Goal: Check status: Check status

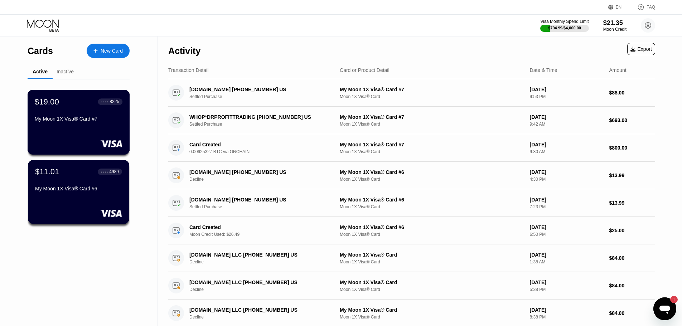
click at [94, 122] on div "My Moon 1X Visa® Card #7" at bounding box center [79, 119] width 88 height 6
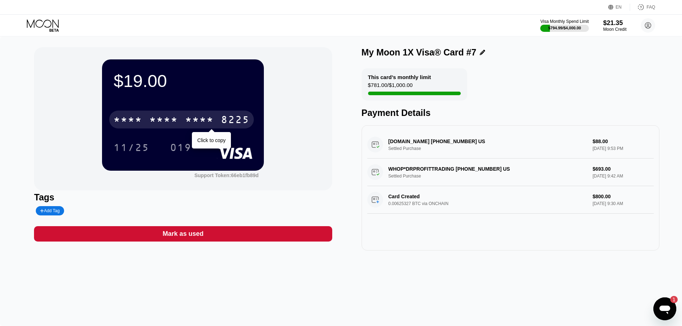
click at [143, 114] on div "* * * * * * * * * * * * 8225" at bounding box center [181, 120] width 145 height 18
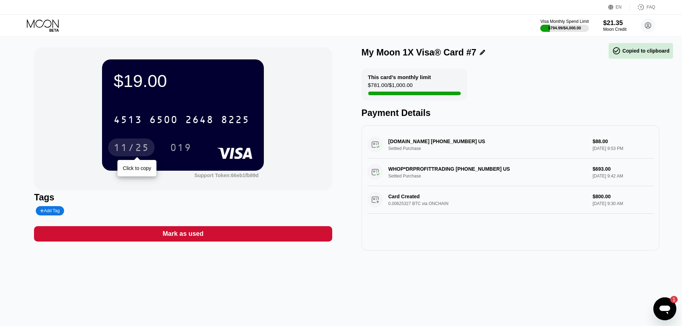
click at [129, 152] on div "11/25" at bounding box center [132, 148] width 36 height 11
